Goal: Communication & Community: Answer question/provide support

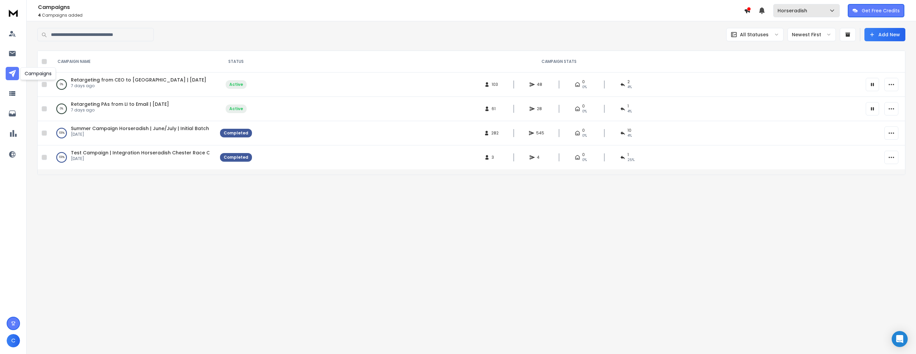
click at [804, 9] on p "Horseradish" at bounding box center [793, 10] width 32 height 7
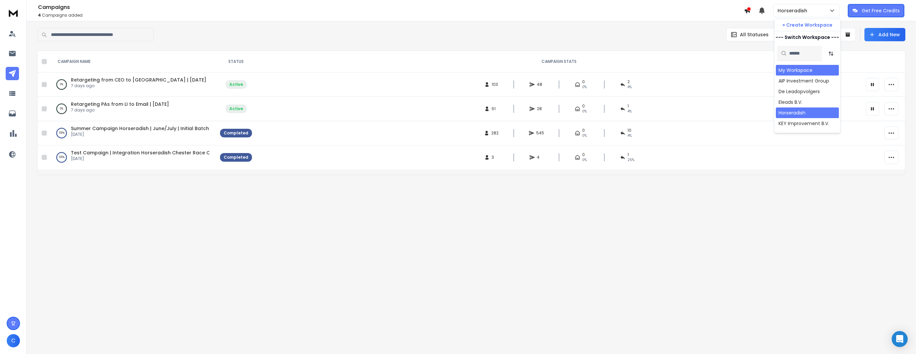
click at [790, 67] on div "My Workspace" at bounding box center [795, 70] width 34 height 7
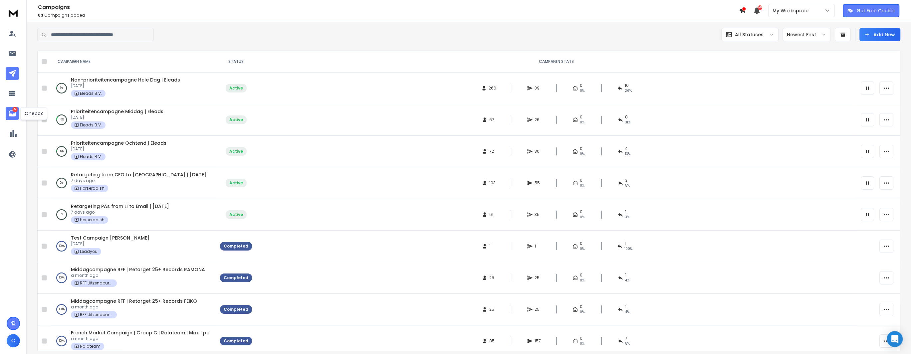
click at [12, 109] on link "5" at bounding box center [12, 113] width 13 height 13
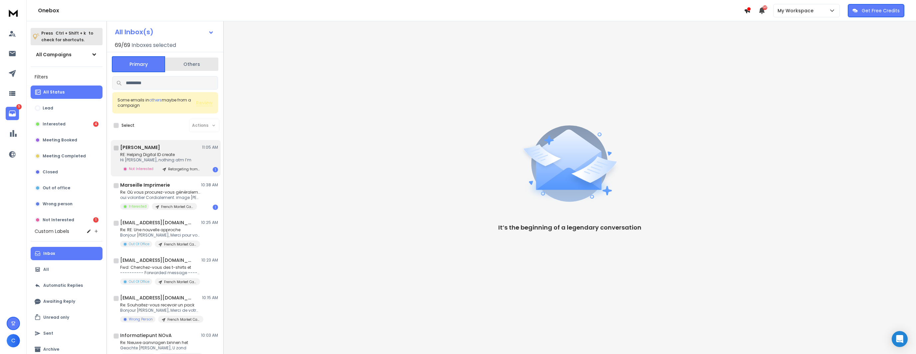
click at [183, 155] on p "RE: Helping Digital ID create" at bounding box center [160, 154] width 80 height 5
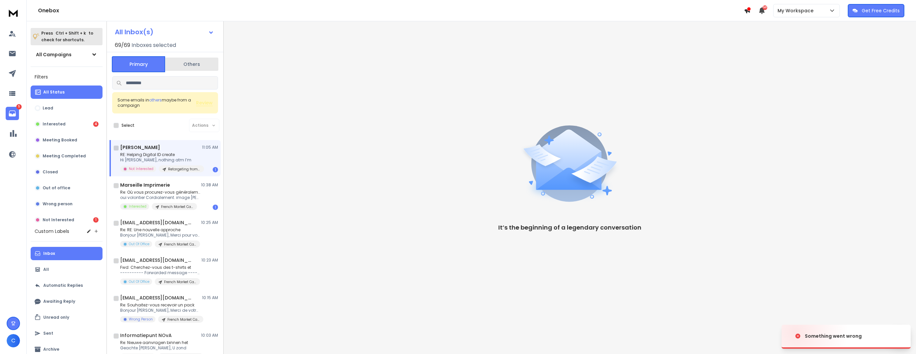
click at [185, 149] on div "Anca Quyn 11:05 AM" at bounding box center [169, 147] width 98 height 7
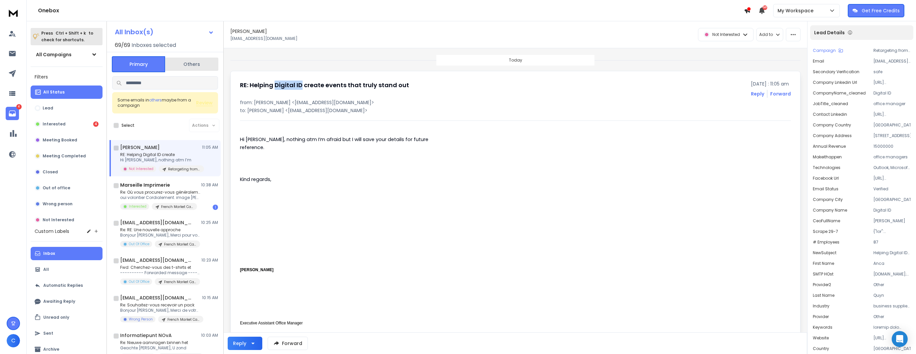
drag, startPoint x: 276, startPoint y: 83, endPoint x: 302, endPoint y: 84, distance: 26.6
click at [302, 84] on h1 "RE: Helping Digital ID create events that truly stand out" at bounding box center [324, 85] width 169 height 9
copy h1 "Digital ID"
